Goal: Entertainment & Leisure: Consume media (video, audio)

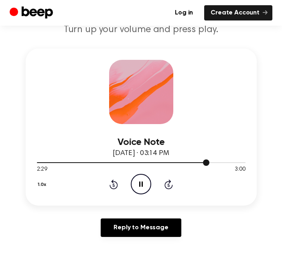
click at [164, 161] on div at bounding box center [141, 162] width 209 height 6
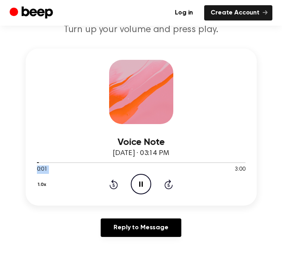
drag, startPoint x: 35, startPoint y: 161, endPoint x: 142, endPoint y: 170, distance: 107.2
click at [142, 170] on div "0:01 3:00 Your browser does not support the [object Object] element." at bounding box center [141, 166] width 209 height 15
click at [165, 181] on icon "Skip 5 seconds" at bounding box center [168, 184] width 9 height 10
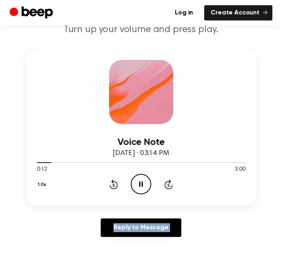
click at [165, 181] on icon "Skip 5 seconds" at bounding box center [168, 184] width 9 height 10
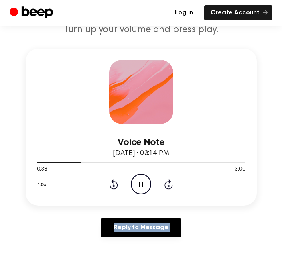
click at [165, 181] on icon "Skip 5 seconds" at bounding box center [168, 184] width 9 height 10
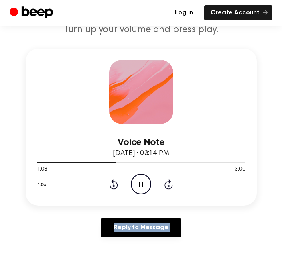
click at [165, 181] on icon "Skip 5 seconds" at bounding box center [168, 184] width 9 height 10
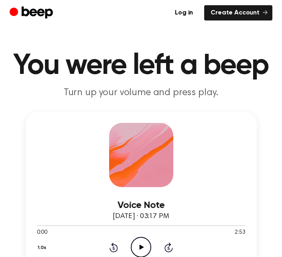
click at [133, 249] on icon "Play Audio" at bounding box center [141, 247] width 20 height 20
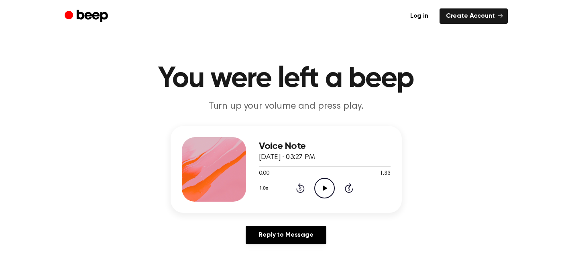
click at [320, 190] on icon "Play Audio" at bounding box center [325, 188] width 20 height 20
click at [301, 187] on icon at bounding box center [301, 188] width 2 height 3
click at [297, 187] on icon "Rewind 5 seconds" at bounding box center [300, 187] width 9 height 10
click at [325, 187] on icon at bounding box center [325, 187] width 4 height 5
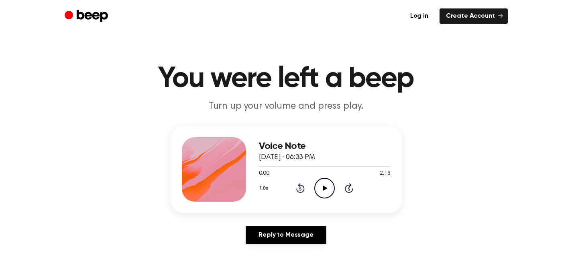
click at [324, 185] on icon "Play Audio" at bounding box center [325, 188] width 20 height 20
click at [323, 188] on icon "Pause Audio" at bounding box center [325, 188] width 20 height 20
click at [330, 190] on icon "Play Audio" at bounding box center [325, 188] width 20 height 20
click at [319, 186] on icon "Play Audio" at bounding box center [325, 188] width 20 height 20
click at [324, 186] on icon "Pause Audio" at bounding box center [325, 188] width 20 height 20
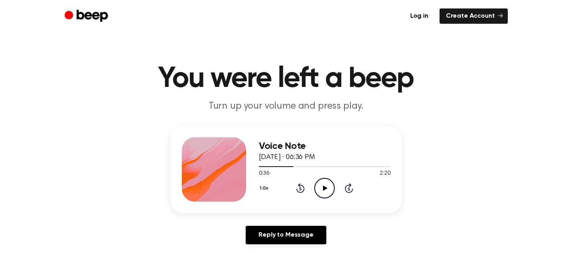
click at [320, 188] on icon "Play Audio" at bounding box center [325, 188] width 20 height 20
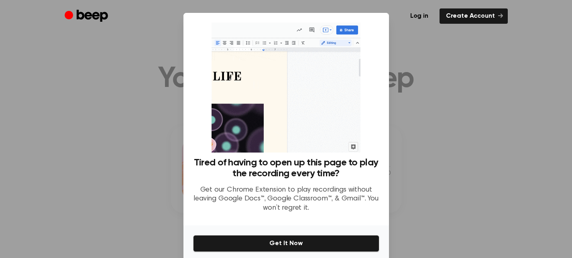
scroll to position [33, 0]
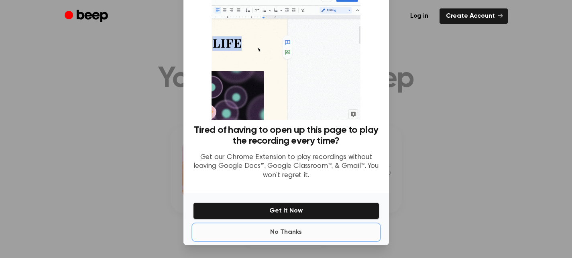
click at [288, 229] on button "No Thanks" at bounding box center [286, 232] width 186 height 16
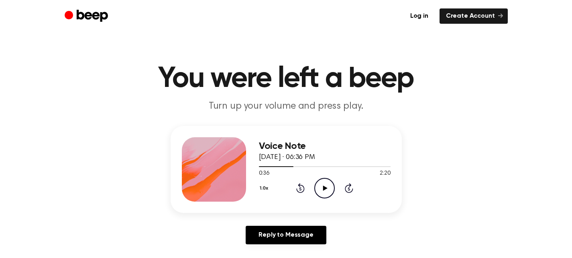
click at [329, 189] on icon "Play Audio" at bounding box center [325, 188] width 20 height 20
